Goal: Task Accomplishment & Management: Use online tool/utility

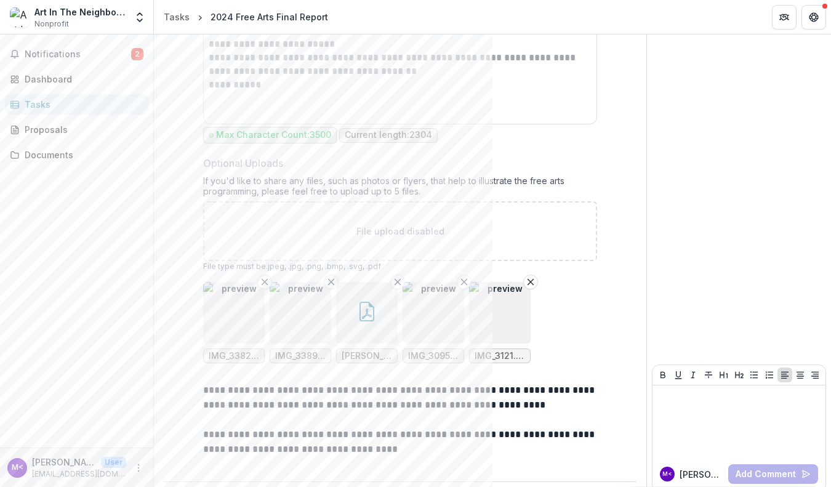
scroll to position [2526, 0]
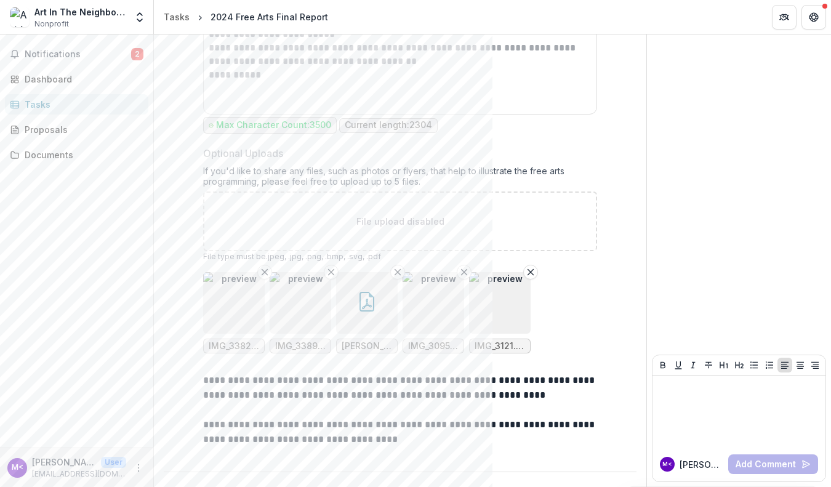
click at [259, 314] on img "button" at bounding box center [234, 303] width 62 height 62
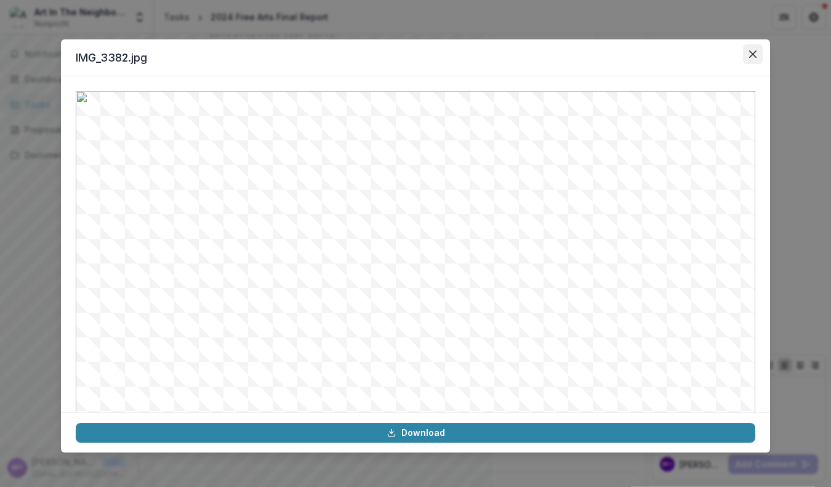
click at [749, 60] on button "Close" at bounding box center [753, 54] width 20 height 20
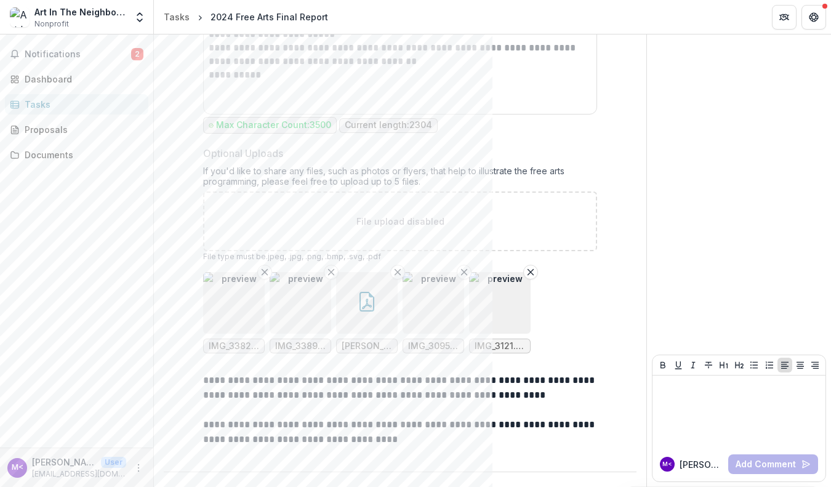
click at [309, 296] on img "button" at bounding box center [301, 303] width 62 height 62
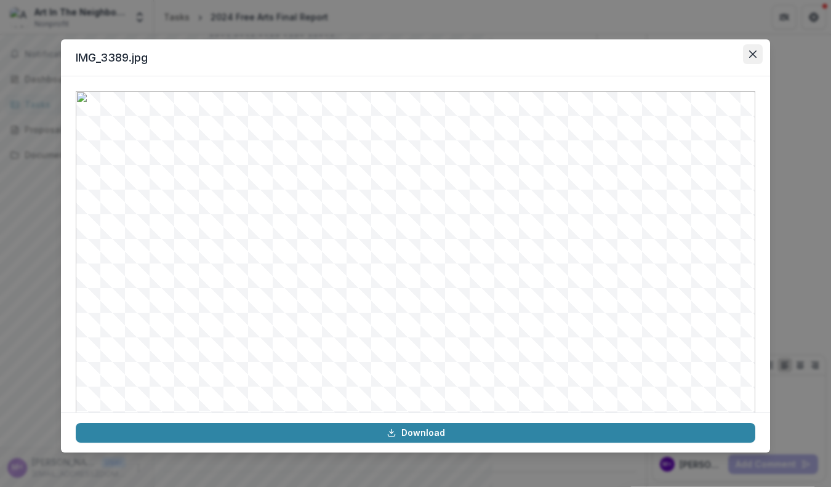
click at [757, 57] on button "Close" at bounding box center [753, 54] width 20 height 20
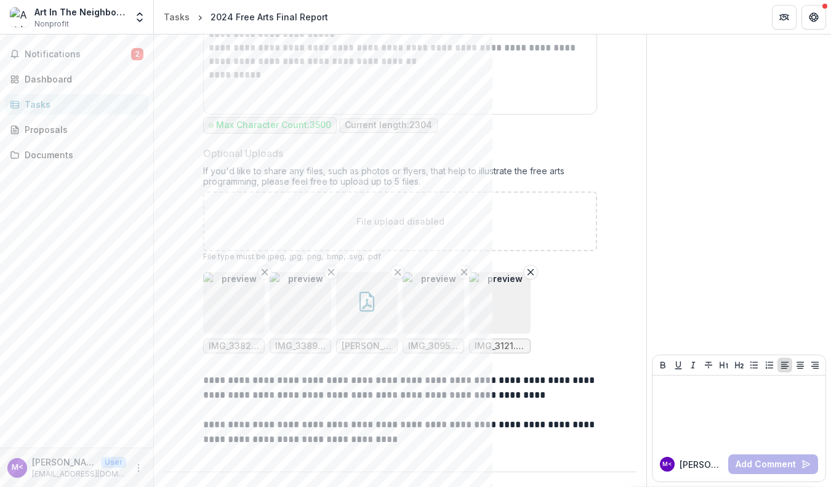
click at [416, 292] on img "button" at bounding box center [434, 303] width 62 height 62
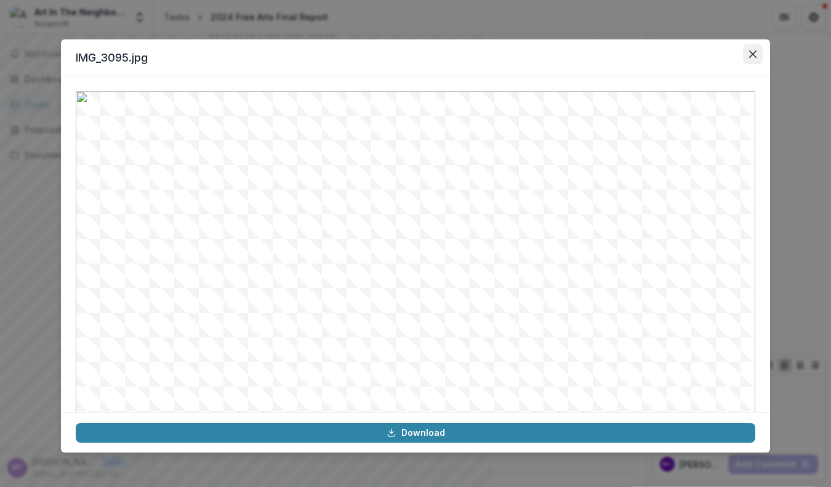
click at [749, 58] on button "Close" at bounding box center [753, 54] width 20 height 20
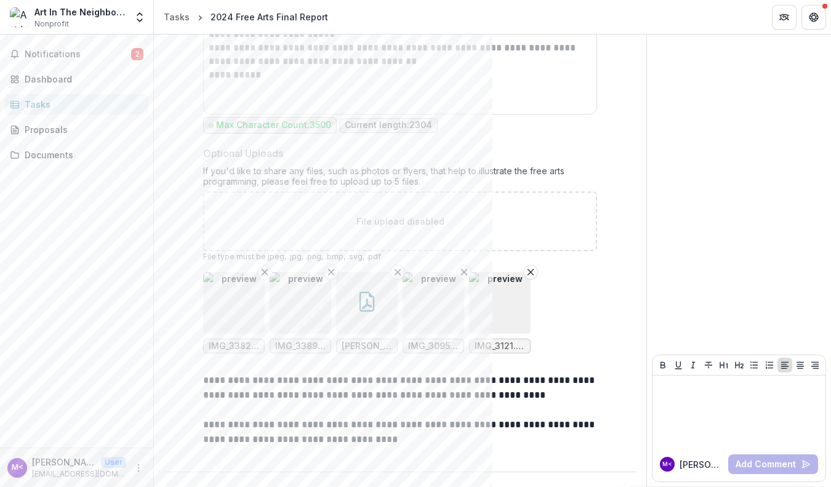
click at [493, 305] on img "button" at bounding box center [500, 303] width 62 height 62
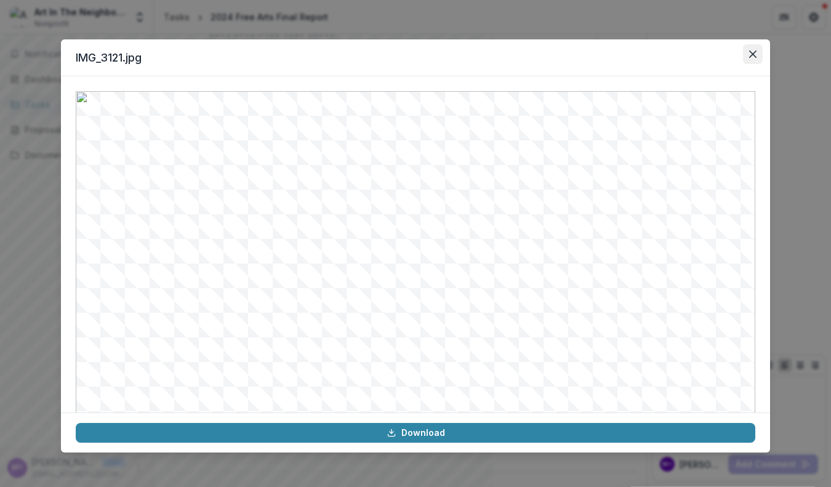
click at [752, 50] on button "Close" at bounding box center [753, 54] width 20 height 20
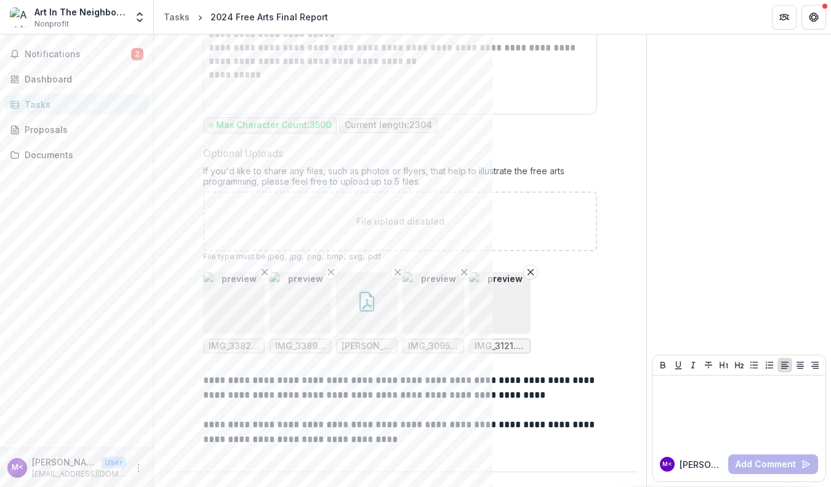
click at [376, 310] on icon "button" at bounding box center [367, 302] width 20 height 20
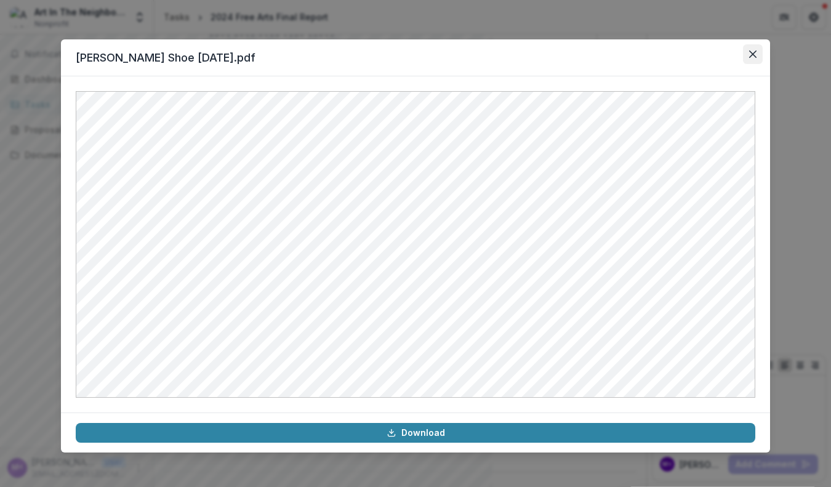
click at [749, 51] on button "Close" at bounding box center [753, 54] width 20 height 20
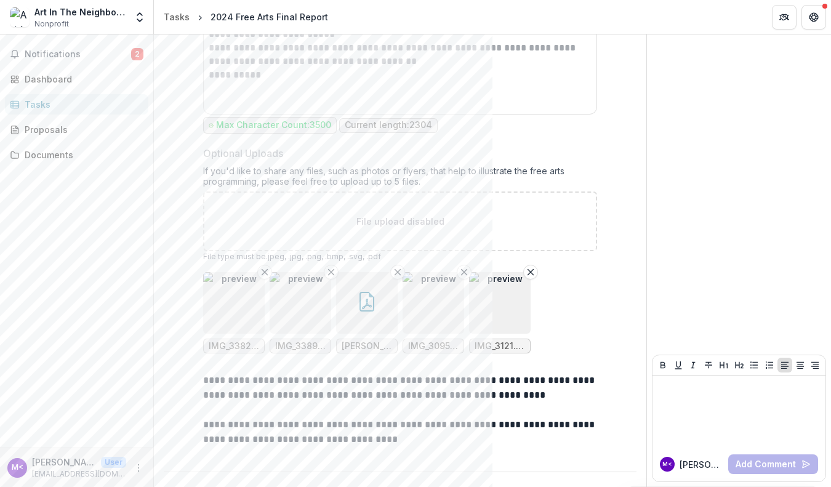
click at [236, 306] on img "button" at bounding box center [234, 303] width 62 height 62
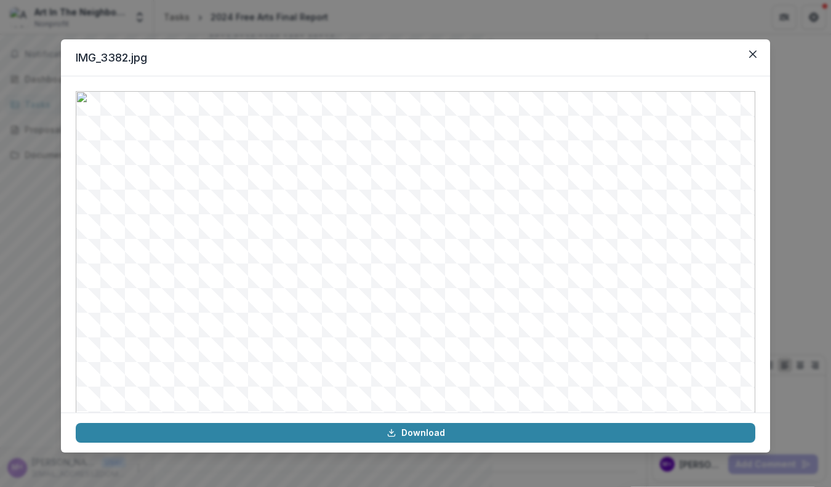
click at [263, 293] on img at bounding box center [416, 310] width 680 height 438
click at [753, 55] on icon "Close" at bounding box center [752, 53] width 7 height 7
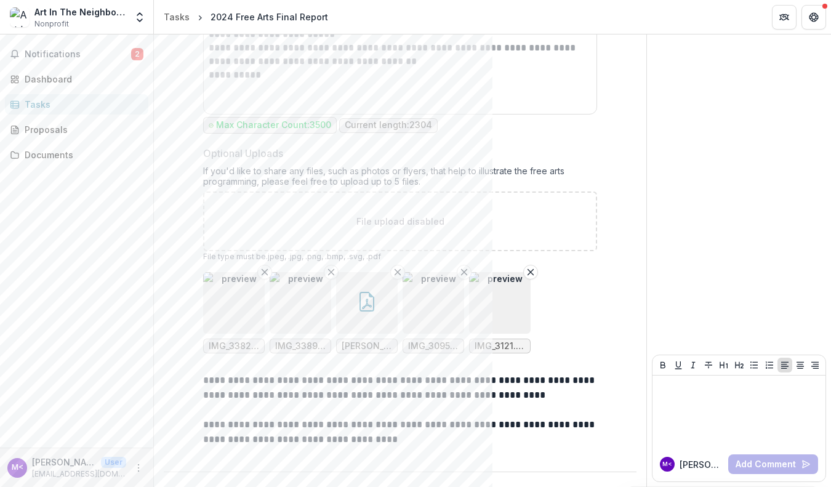
click at [299, 308] on img "button" at bounding box center [301, 303] width 62 height 62
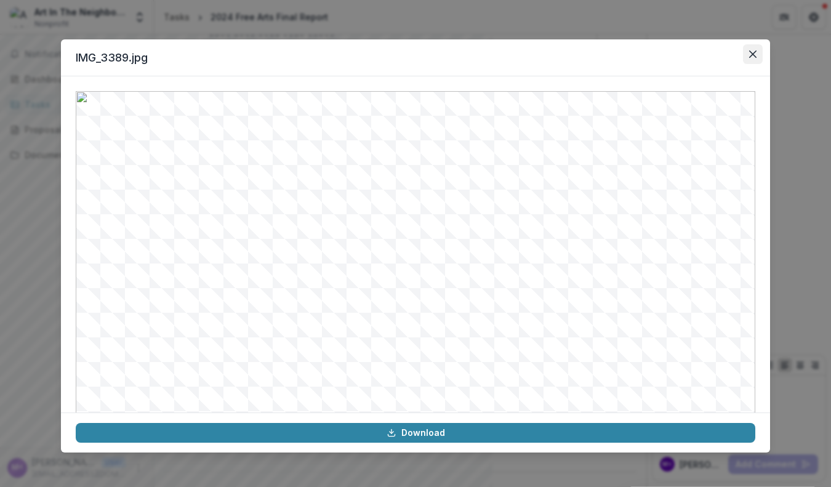
click at [754, 57] on icon "Close" at bounding box center [752, 53] width 7 height 7
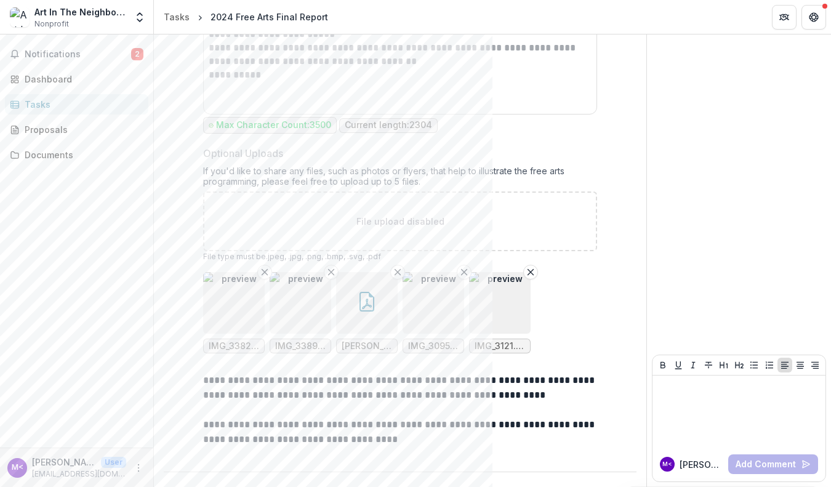
click at [437, 308] on img "button" at bounding box center [434, 303] width 62 height 62
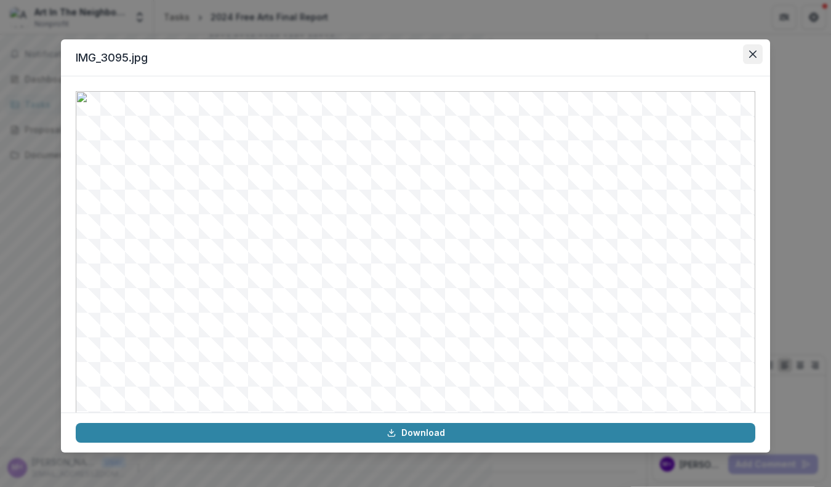
click at [754, 55] on icon "Close" at bounding box center [752, 53] width 7 height 7
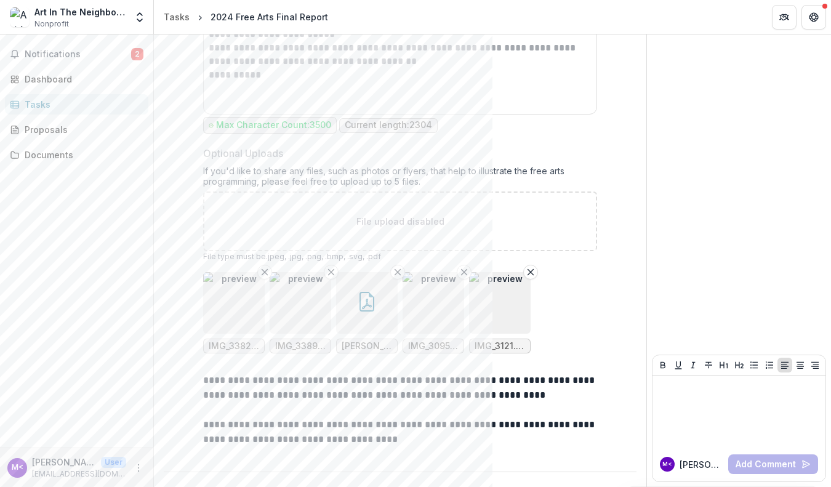
click at [514, 303] on img "button" at bounding box center [500, 303] width 62 height 62
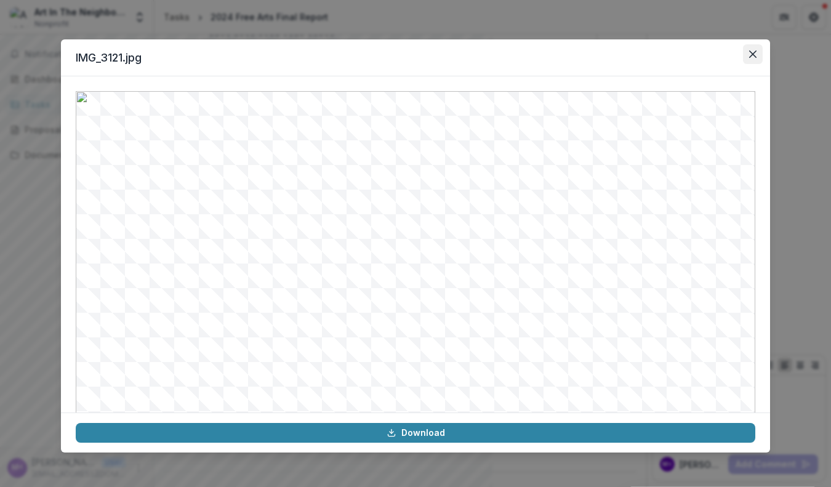
click at [749, 53] on button "Close" at bounding box center [753, 54] width 20 height 20
